Goal: Information Seeking & Learning: Learn about a topic

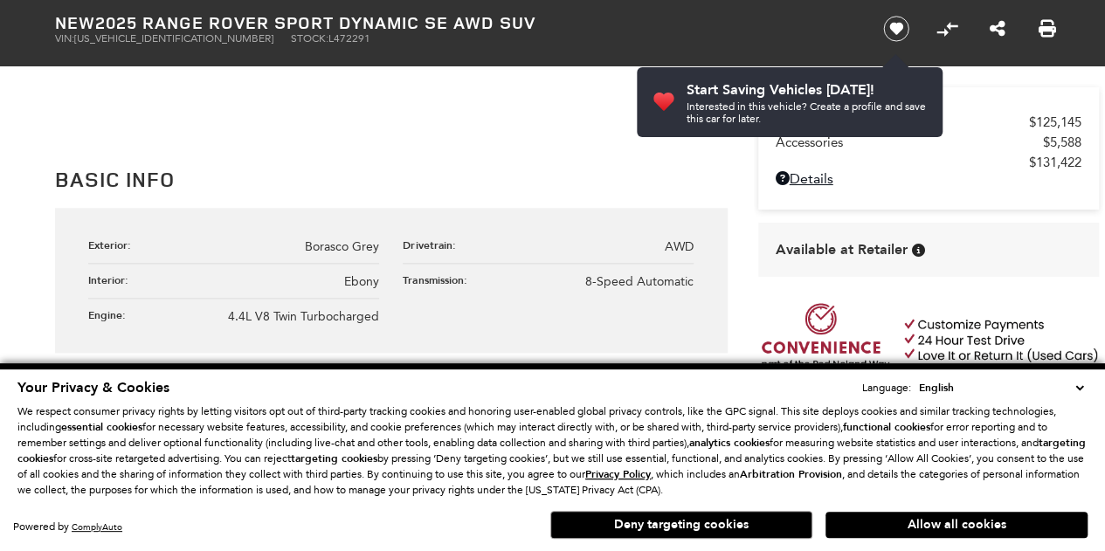
click at [750, 518] on button "Deny targeting cookies" at bounding box center [681, 525] width 262 height 28
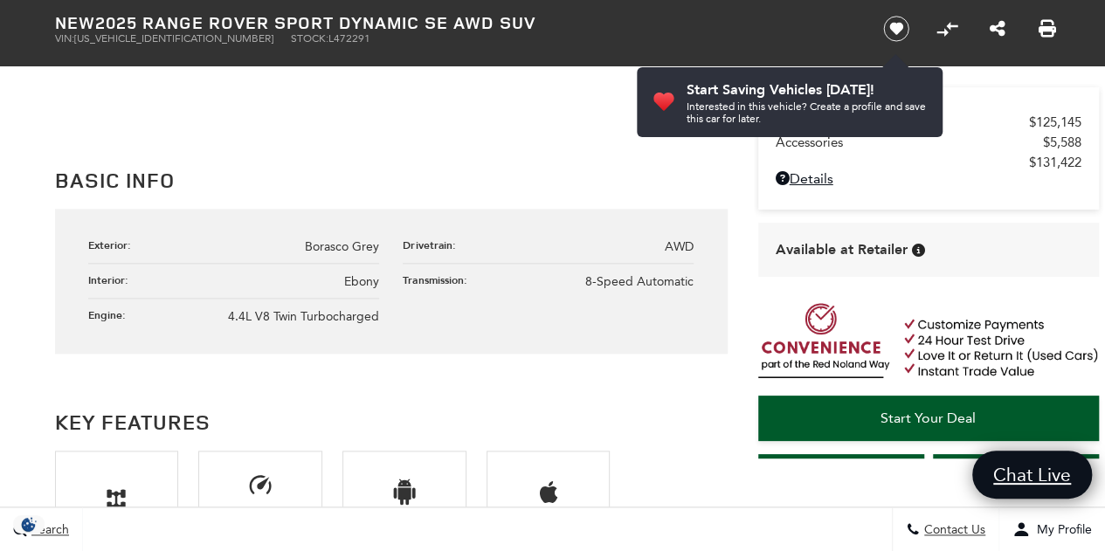
scroll to position [881, 0]
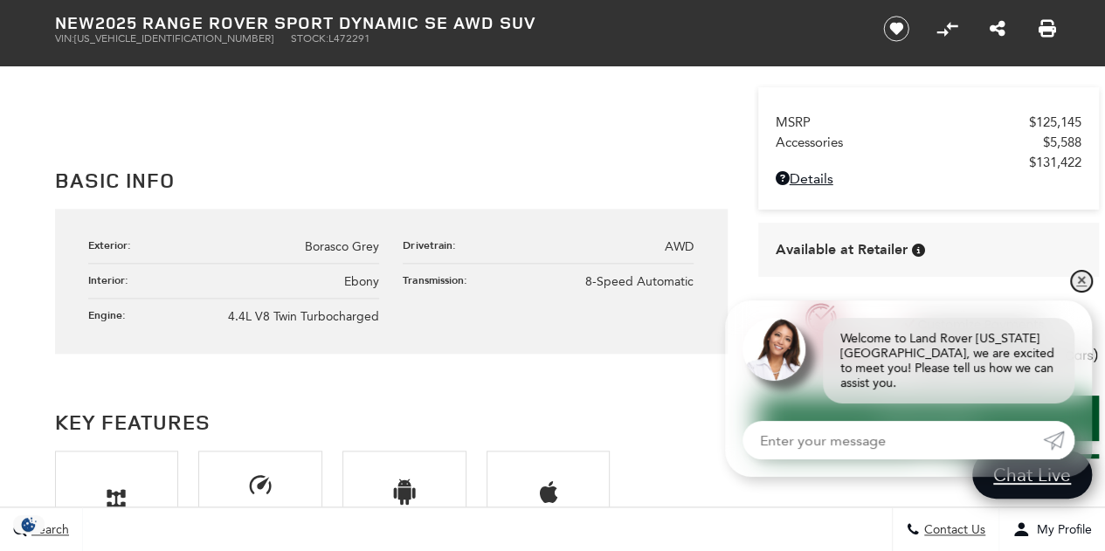
click at [1079, 292] on link "✕" at bounding box center [1081, 281] width 21 height 21
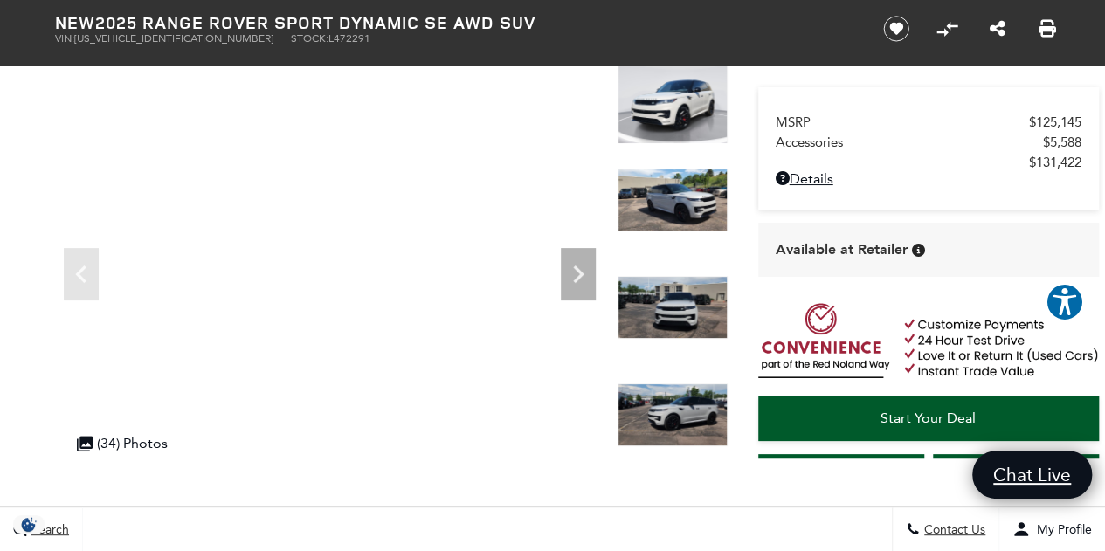
scroll to position [109, 0]
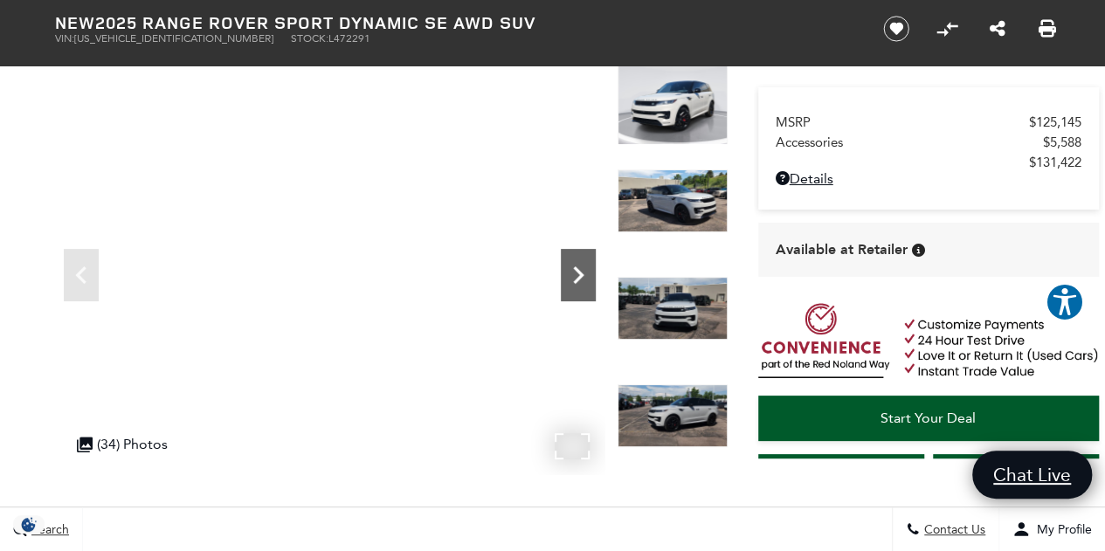
click at [570, 280] on icon "Next" at bounding box center [578, 275] width 35 height 35
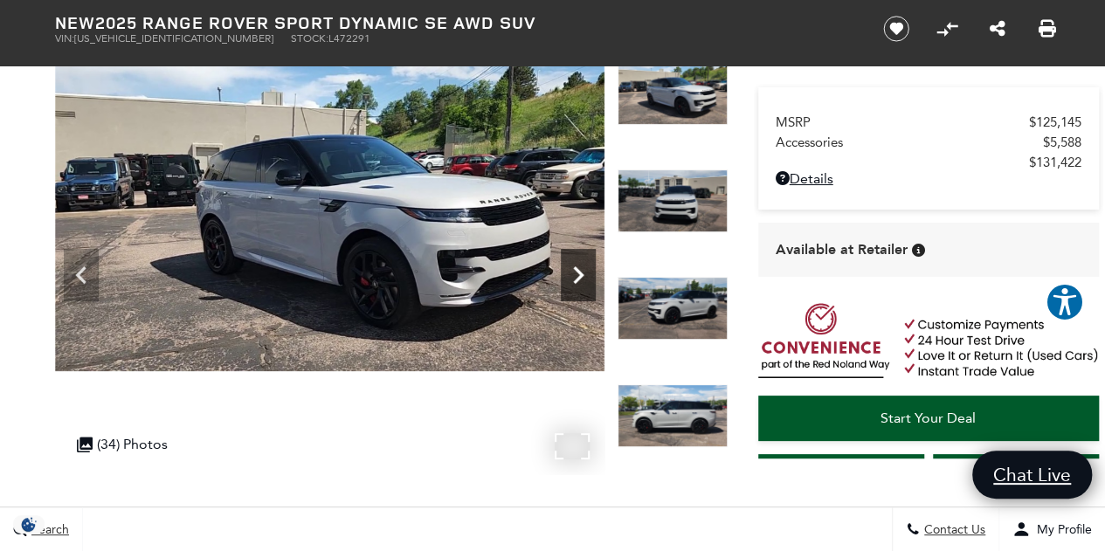
click at [570, 280] on icon "Next" at bounding box center [578, 275] width 35 height 35
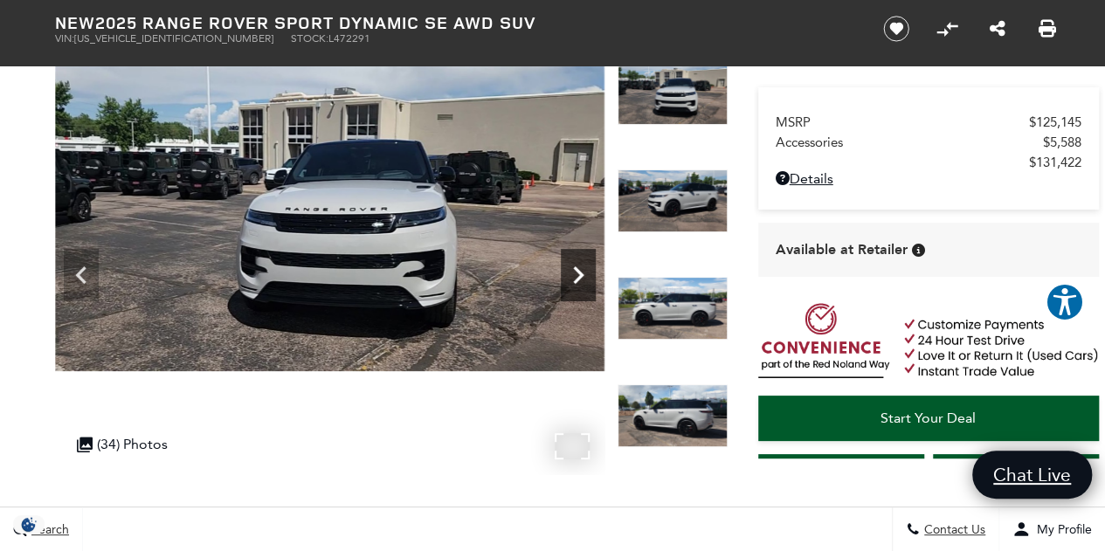
click at [570, 280] on icon "Next" at bounding box center [578, 275] width 35 height 35
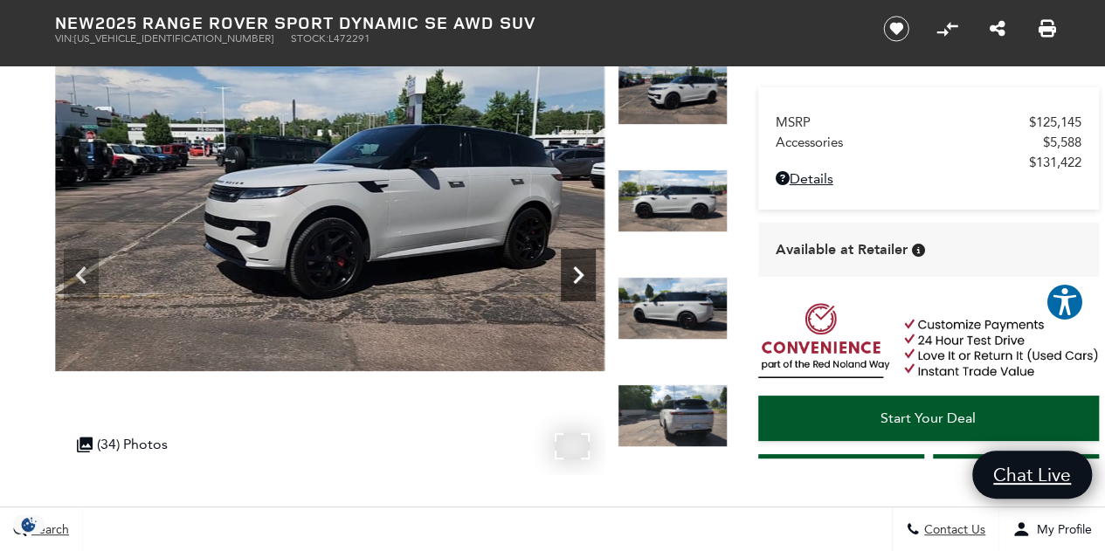
click at [570, 280] on icon "Next" at bounding box center [578, 275] width 35 height 35
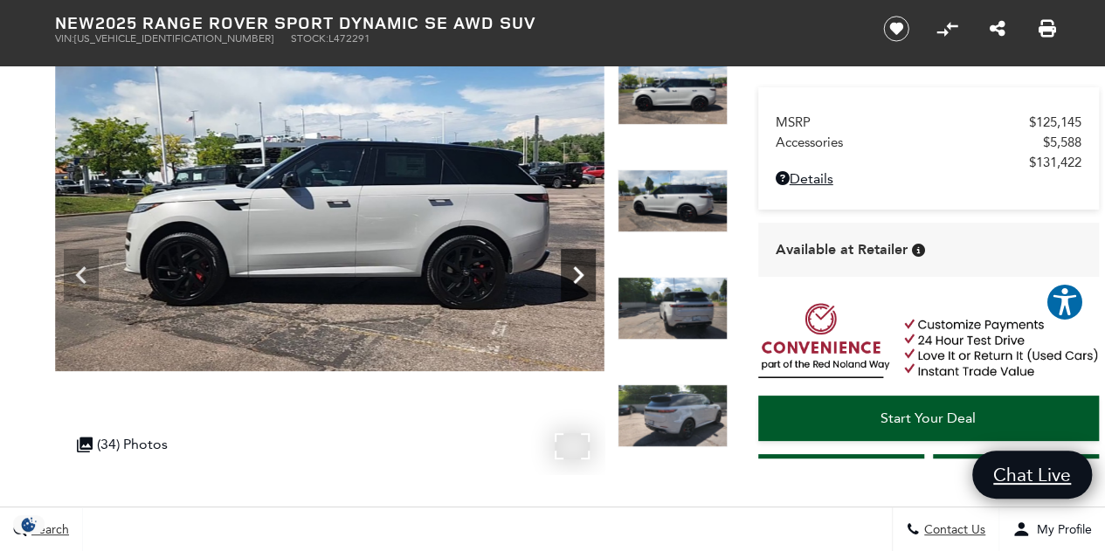
click at [570, 280] on icon "Next" at bounding box center [578, 275] width 35 height 35
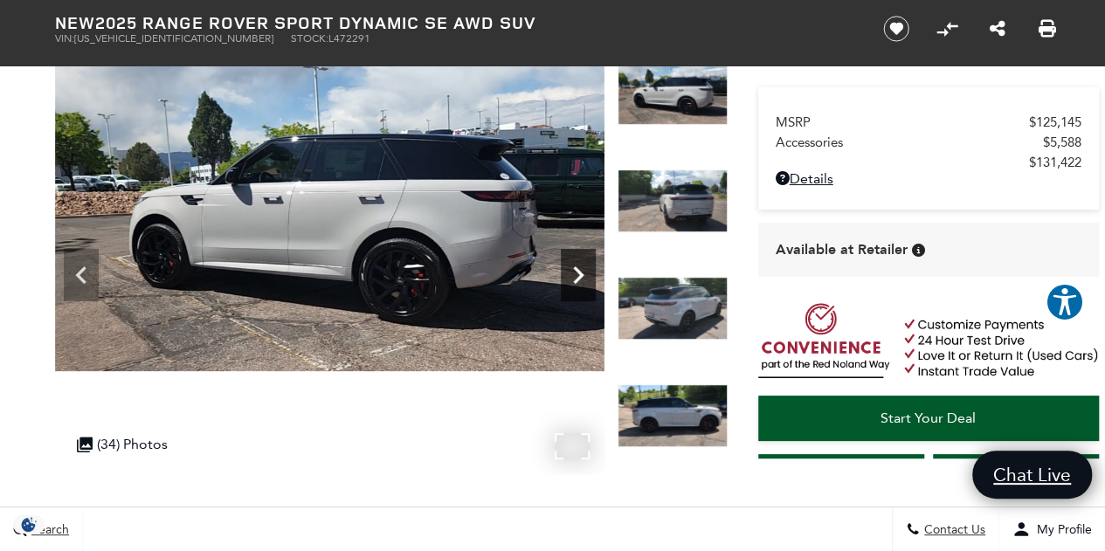
click at [570, 280] on icon "Next" at bounding box center [578, 275] width 35 height 35
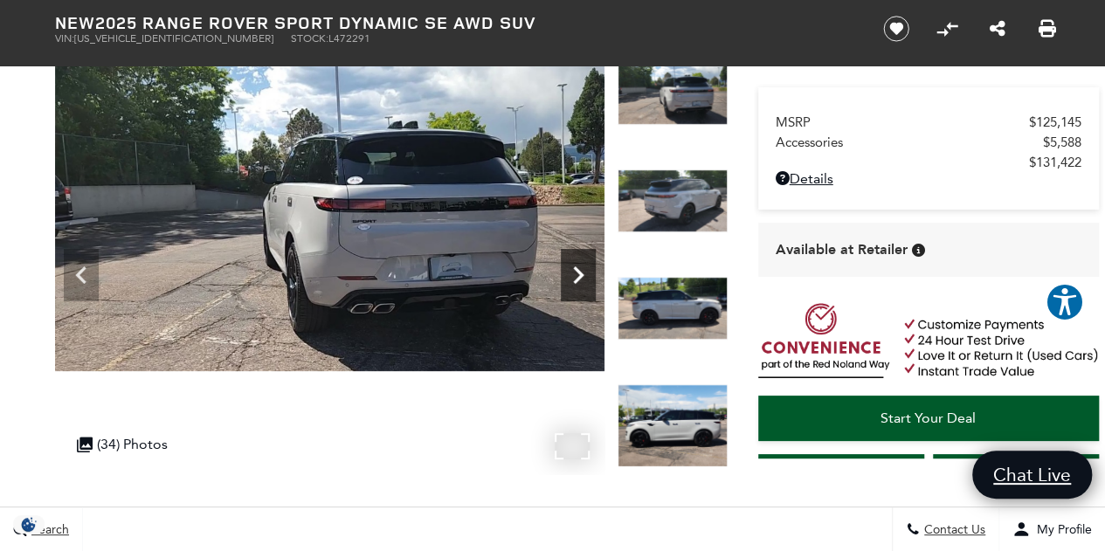
click at [570, 280] on icon "Next" at bounding box center [578, 275] width 35 height 35
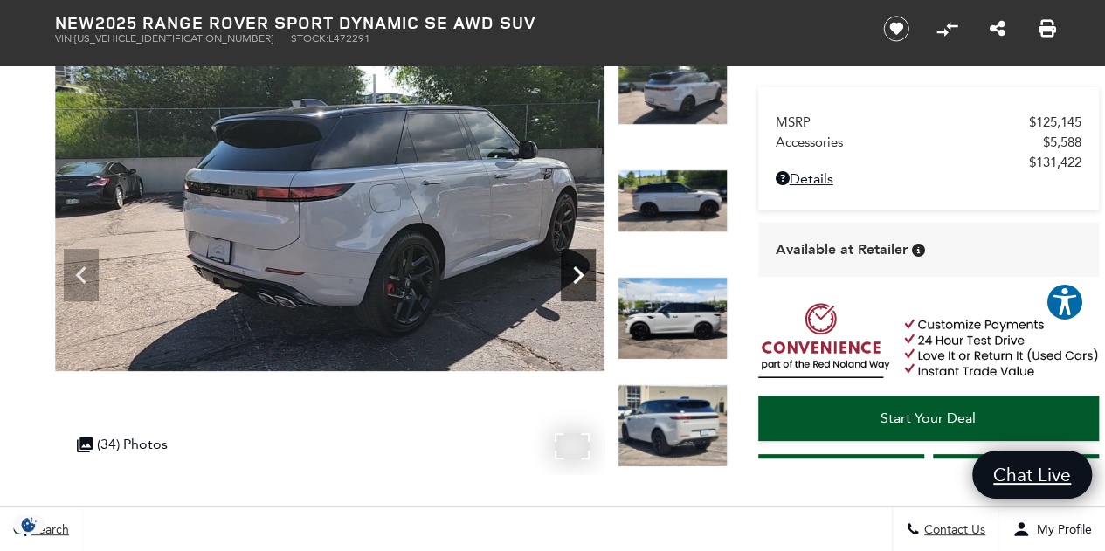
click at [570, 280] on icon "Next" at bounding box center [578, 275] width 35 height 35
